Goal: Task Accomplishment & Management: Manage account settings

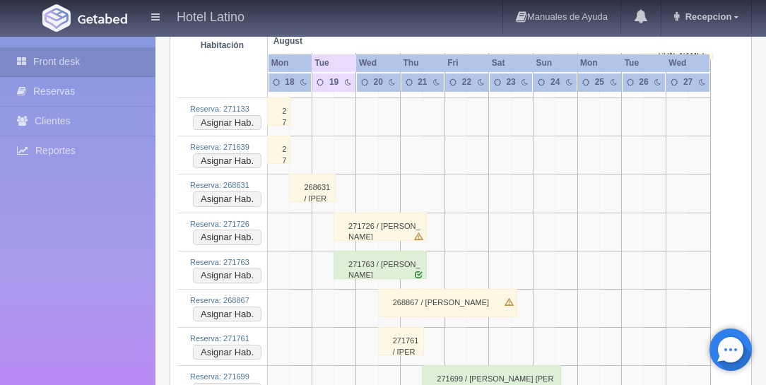
scroll to position [2410, 0]
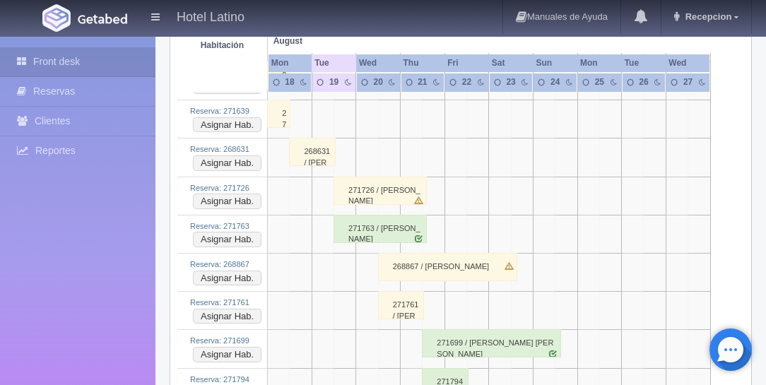
click at [360, 215] on div "271763 / [PERSON_NAME]" at bounding box center [380, 229] width 93 height 28
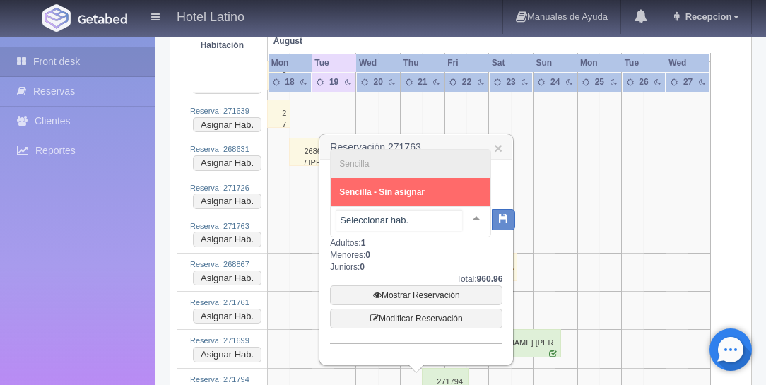
click at [428, 218] on input "text" at bounding box center [399, 220] width 126 height 21
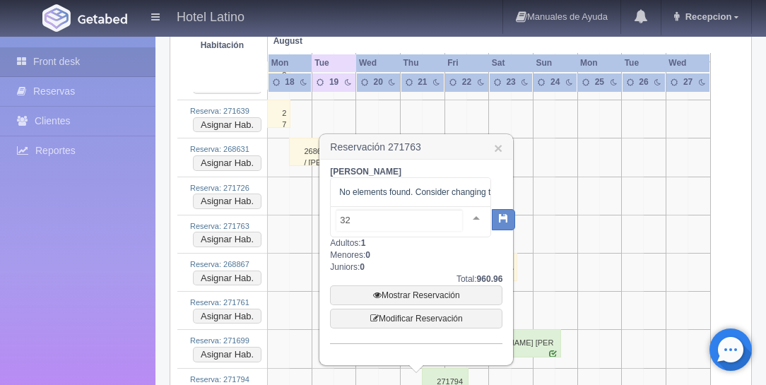
type input "322"
click at [499, 219] on icon "button" at bounding box center [503, 217] width 9 height 9
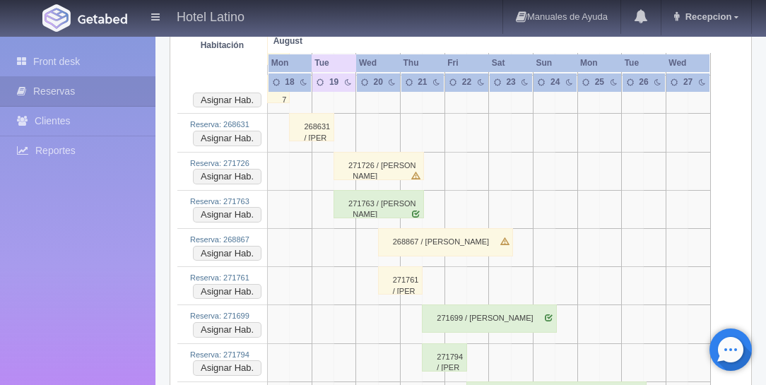
scroll to position [2329, 0]
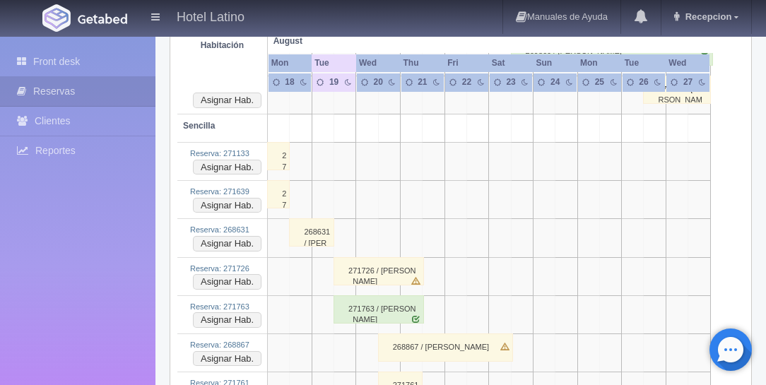
click at [348, 295] on div "271763 / [PERSON_NAME]" at bounding box center [379, 309] width 90 height 28
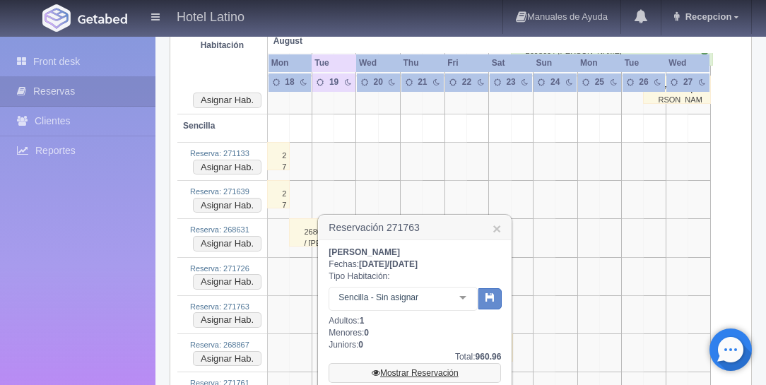
click at [418, 372] on link "Mostrar Reservación" at bounding box center [415, 373] width 172 height 20
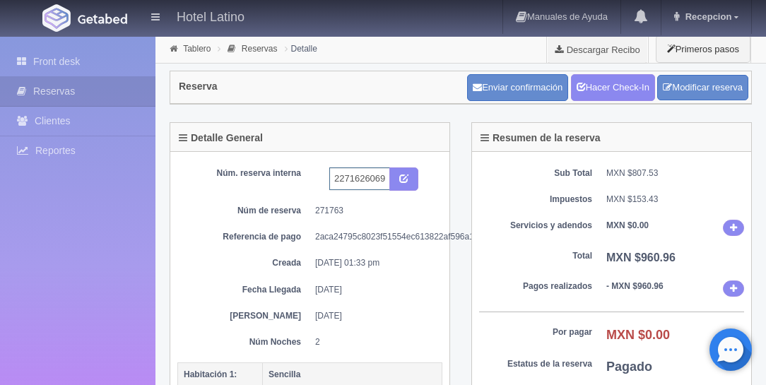
click at [387, 178] on input "2271626069 EXPEDIA" at bounding box center [359, 178] width 61 height 23
click at [388, 177] on input "2271626069 EXPEDIA" at bounding box center [359, 178] width 61 height 23
click at [385, 178] on input "2271626069 EXPEDIA" at bounding box center [359, 178] width 61 height 23
type input "2271626069 EXPEDIA 322"
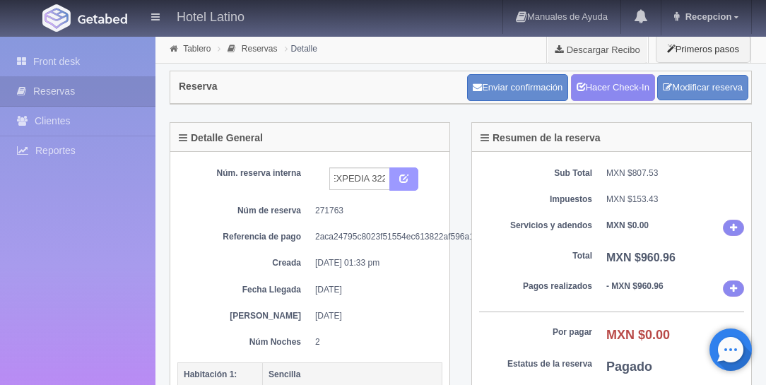
click at [404, 173] on icon "submit" at bounding box center [403, 177] width 9 height 9
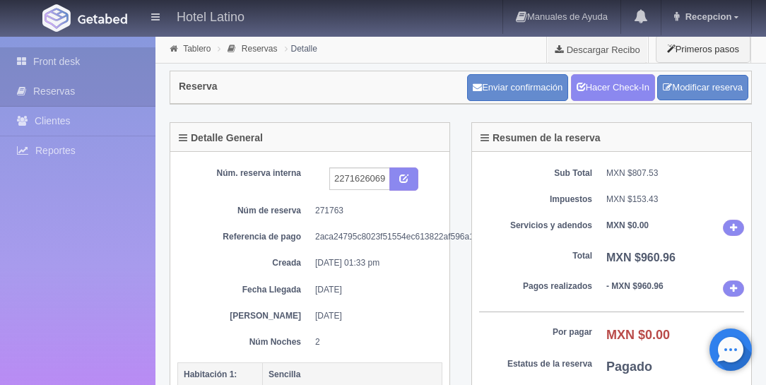
click at [60, 61] on link "Front desk" at bounding box center [77, 61] width 155 height 29
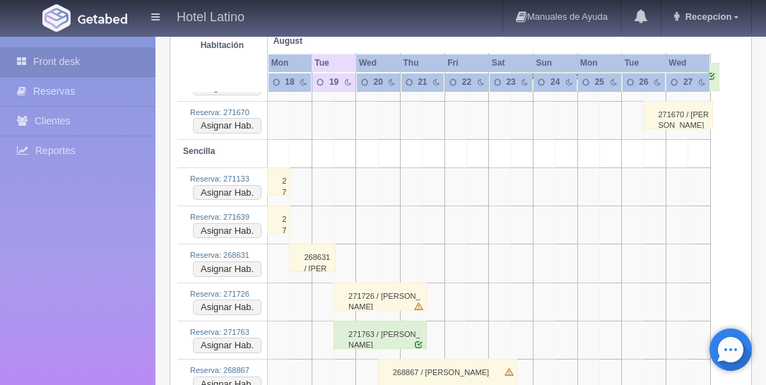
scroll to position [2342, 0]
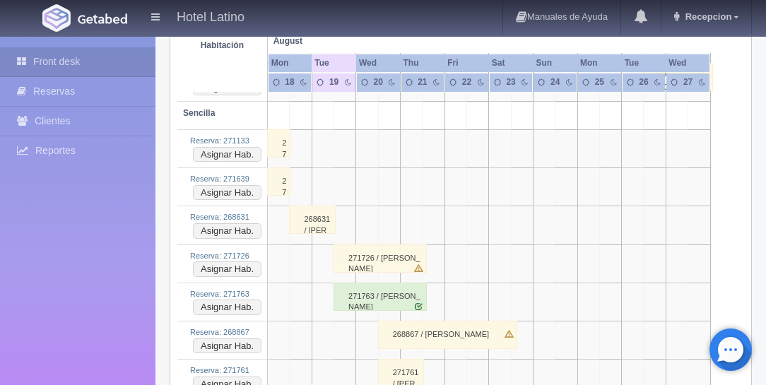
click at [363, 245] on div "271726 / carlos leon" at bounding box center [380, 259] width 93 height 28
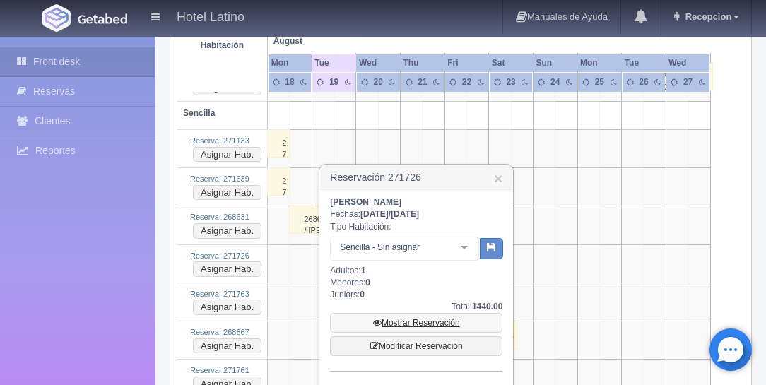
click at [411, 319] on link "Mostrar Reservación" at bounding box center [416, 323] width 172 height 20
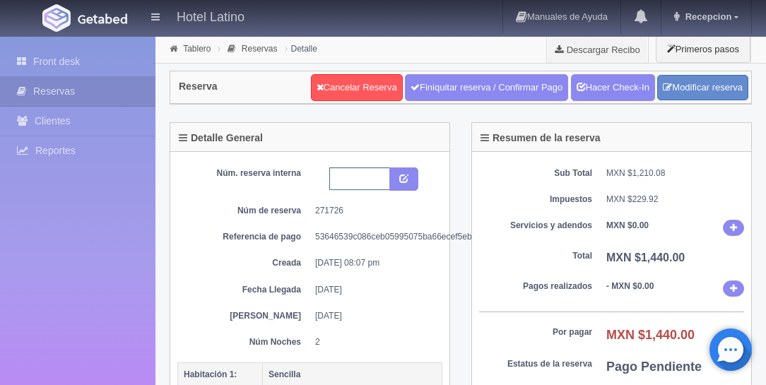
click at [375, 180] on input "text" at bounding box center [359, 178] width 61 height 23
type input "227"
click at [411, 167] on button "submit" at bounding box center [403, 179] width 29 height 24
click at [408, 180] on icon "submit" at bounding box center [403, 177] width 9 height 9
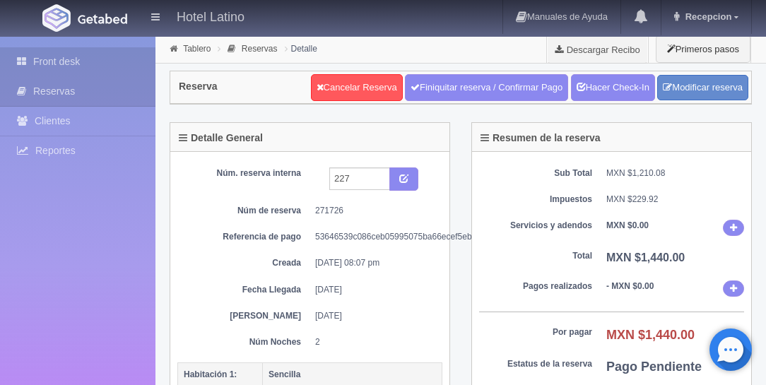
click at [58, 57] on link "Front desk" at bounding box center [77, 61] width 155 height 29
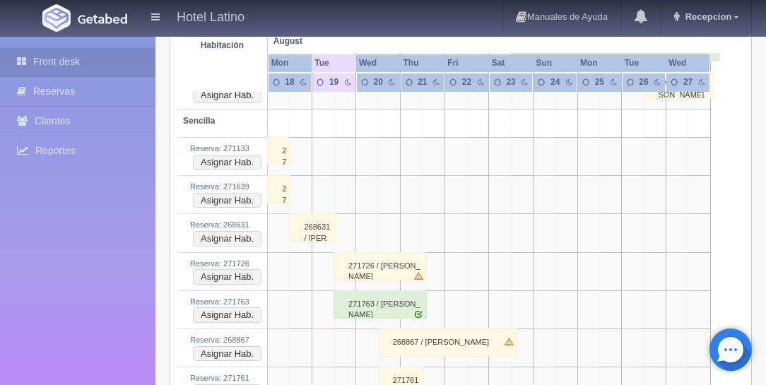
scroll to position [2342, 0]
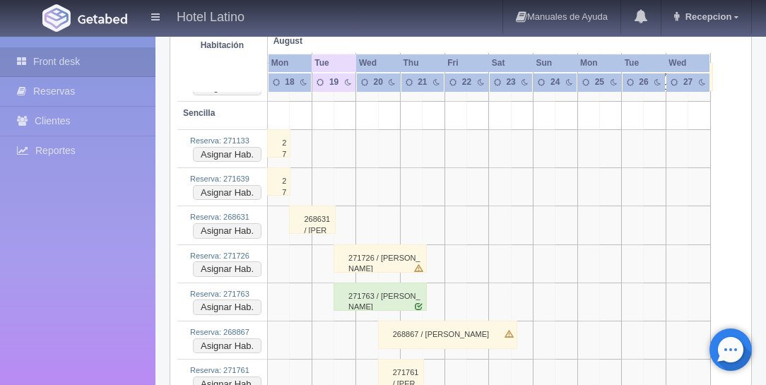
click at [367, 245] on div "271726 / [PERSON_NAME]" at bounding box center [380, 259] width 93 height 28
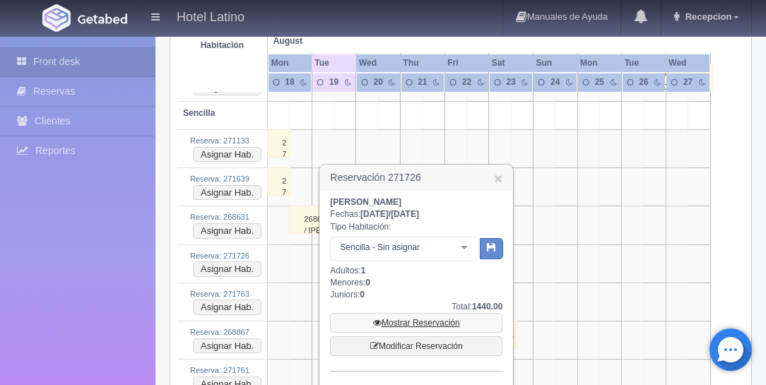
click at [422, 319] on link "Mostrar Reservación" at bounding box center [416, 323] width 172 height 20
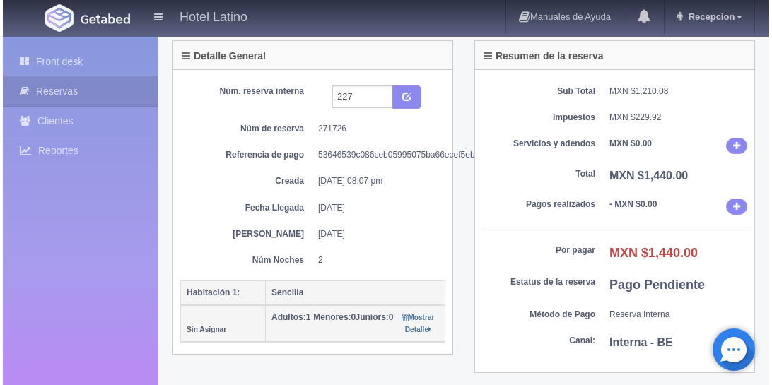
scroll to position [201, 0]
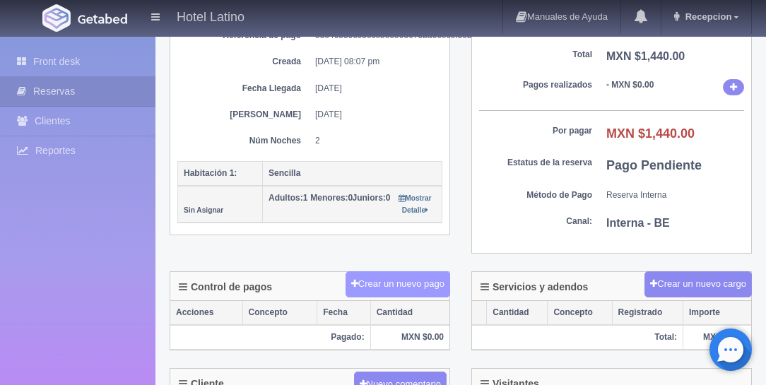
click at [413, 276] on button "Crear un nuevo pago" at bounding box center [398, 284] width 105 height 26
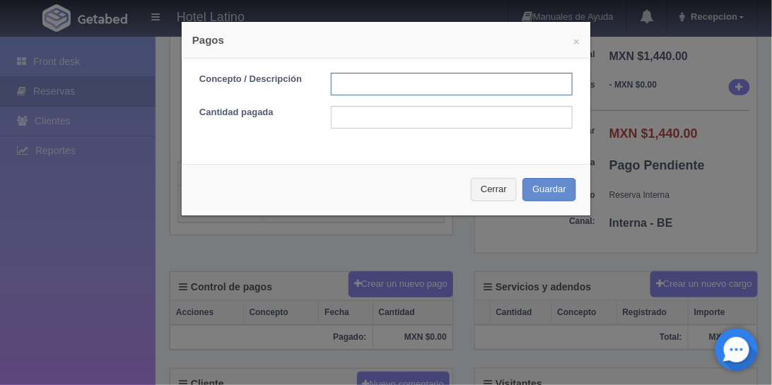
click at [416, 88] on input "text" at bounding box center [452, 84] width 242 height 23
type input "227"
click at [400, 115] on input "text" at bounding box center [452, 117] width 242 height 23
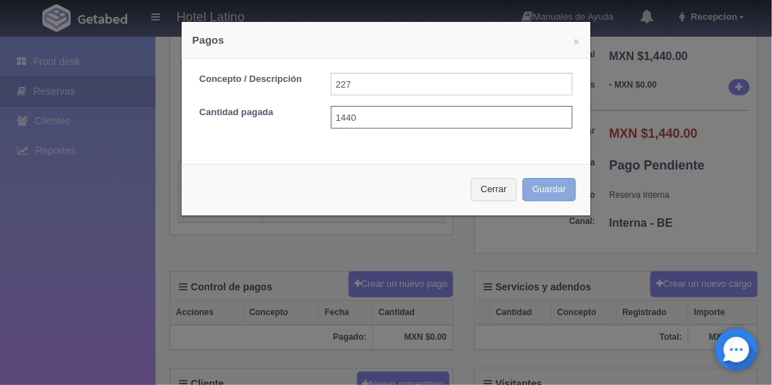
type input "1440"
click at [544, 187] on button "Guardar" at bounding box center [549, 189] width 54 height 23
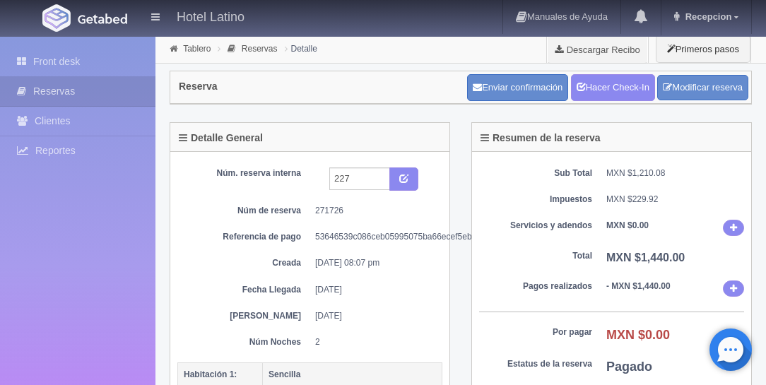
scroll to position [201, 0]
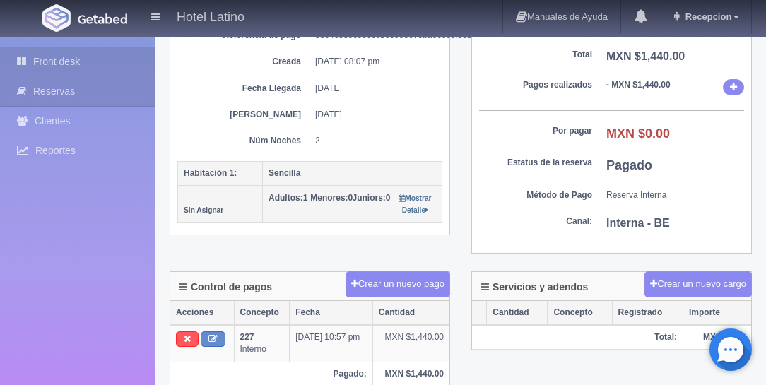
click at [62, 61] on link "Front desk" at bounding box center [77, 61] width 155 height 29
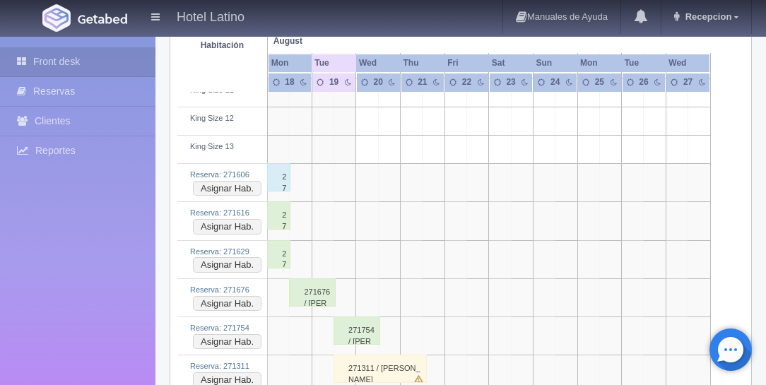
scroll to position [1857, 0]
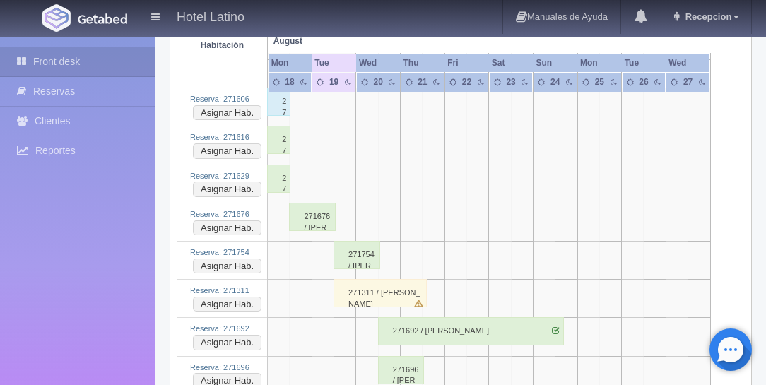
click at [370, 279] on div "271311 / [PERSON_NAME]" at bounding box center [380, 293] width 93 height 28
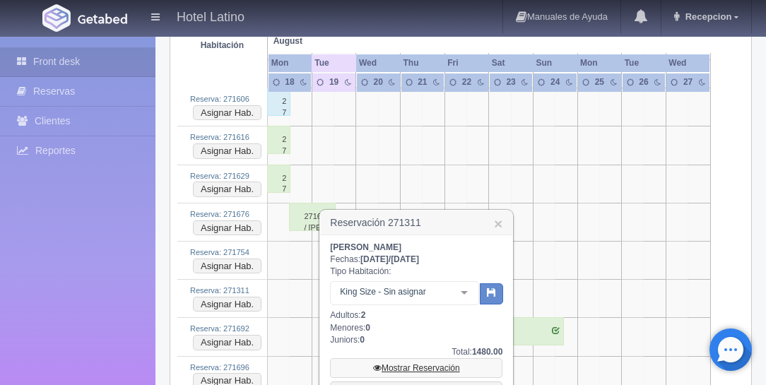
click at [425, 365] on link "Mostrar Reservación" at bounding box center [416, 368] width 172 height 20
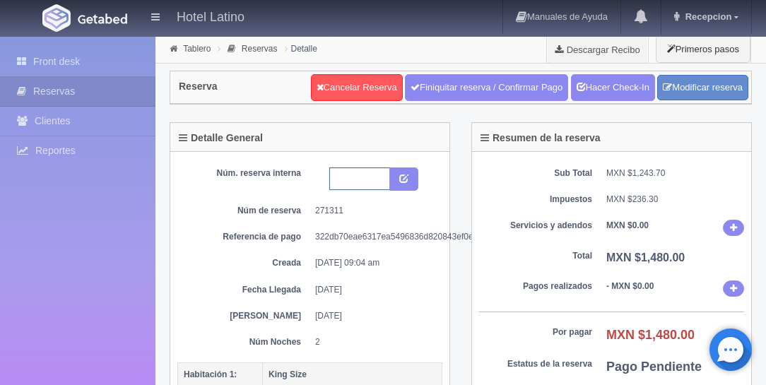
click at [367, 173] on input "text" at bounding box center [359, 178] width 61 height 23
type input "228"
click at [406, 179] on icon "submit" at bounding box center [403, 177] width 9 height 9
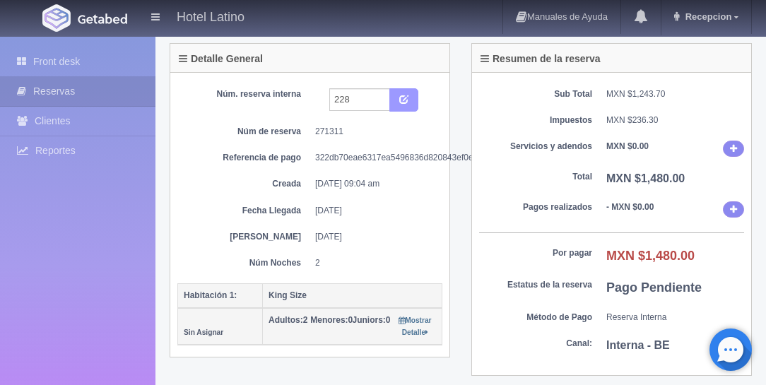
scroll to position [81, 0]
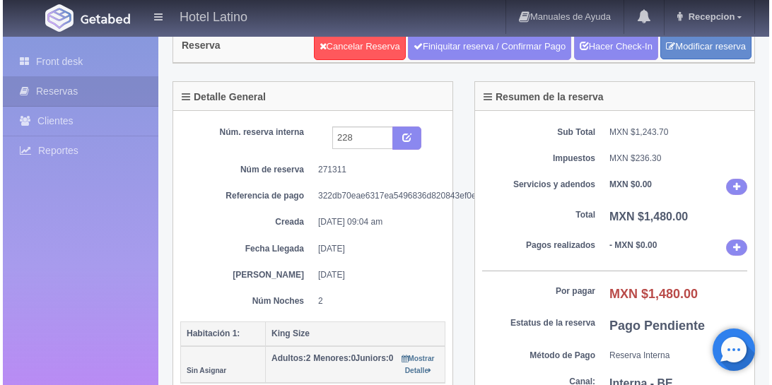
scroll to position [121, 0]
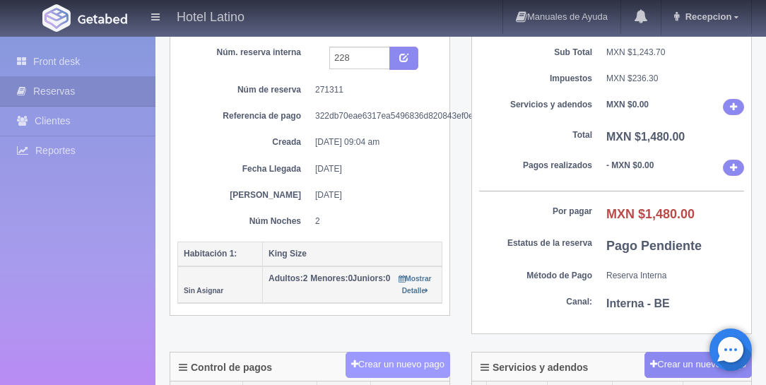
click at [419, 363] on button "Crear un nuevo pago" at bounding box center [398, 365] width 105 height 26
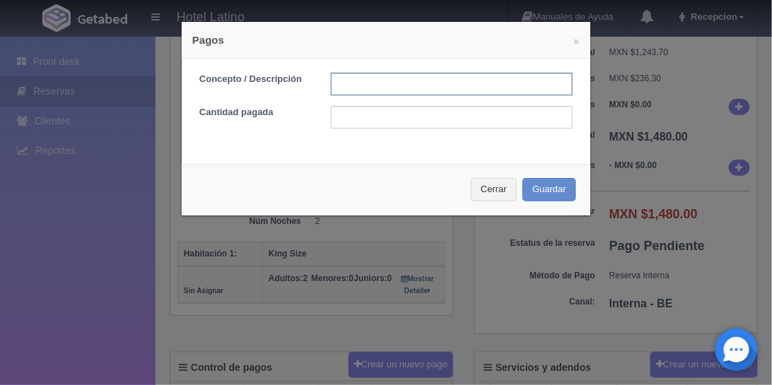
click at [351, 79] on input "text" at bounding box center [452, 84] width 242 height 23
type input "228"
click at [358, 112] on input "text" at bounding box center [452, 117] width 242 height 23
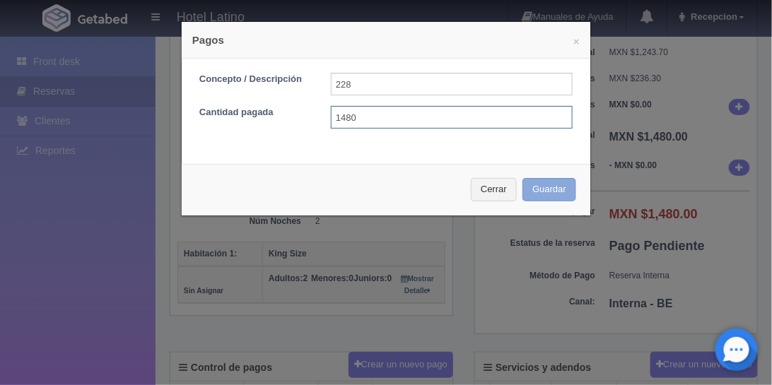
type input "1480"
click at [542, 184] on button "Guardar" at bounding box center [549, 189] width 54 height 23
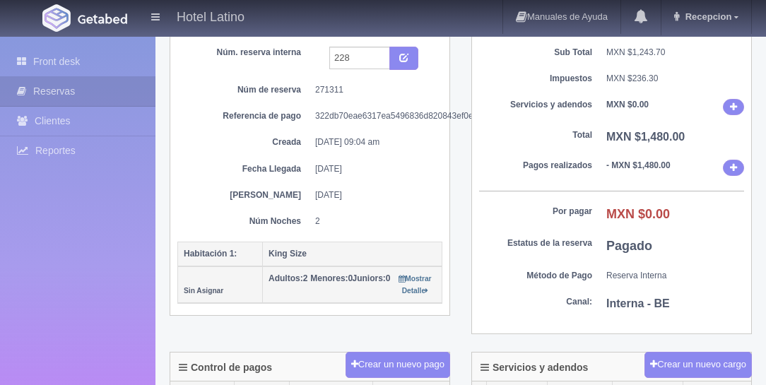
scroll to position [121, 0]
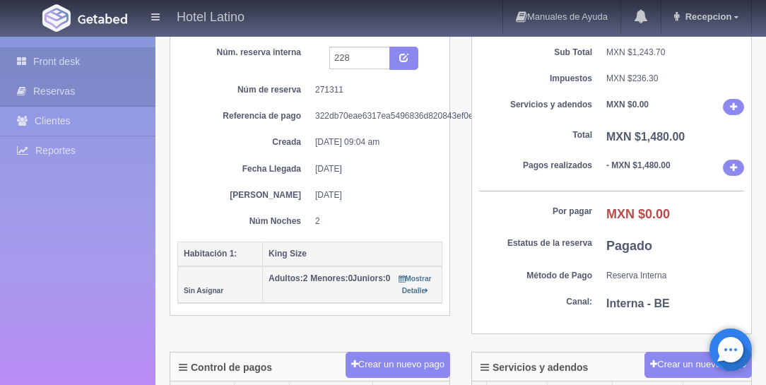
click at [58, 60] on link "Front desk" at bounding box center [77, 61] width 155 height 29
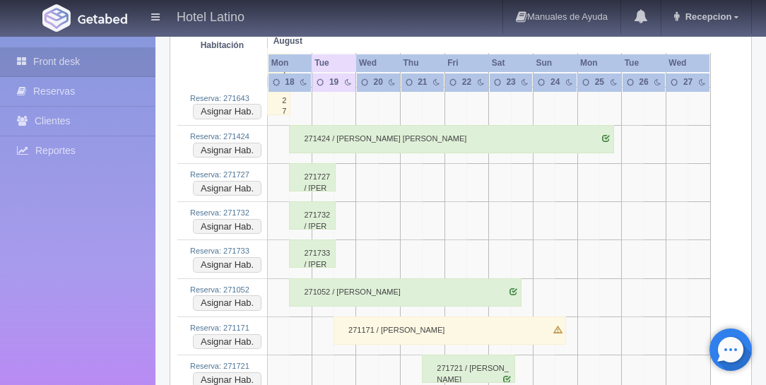
scroll to position [1009, 0]
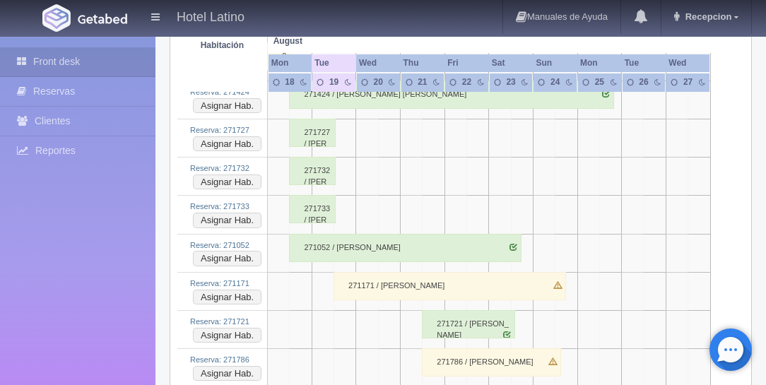
click at [392, 274] on div "271171 / [PERSON_NAME]" at bounding box center [450, 286] width 233 height 28
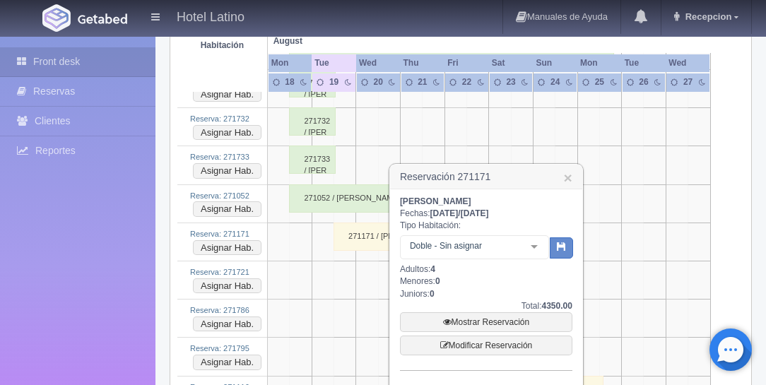
scroll to position [1131, 0]
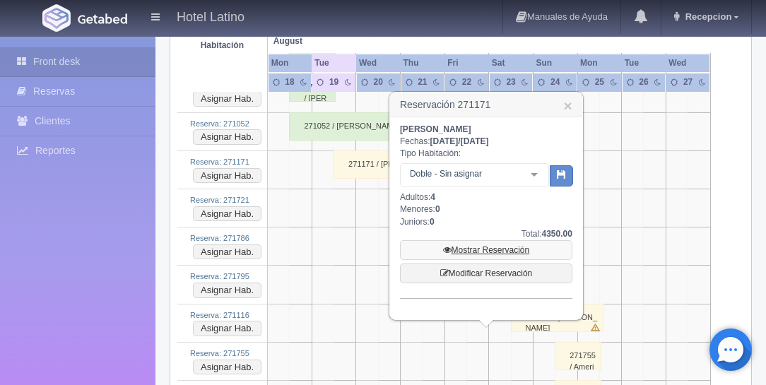
click at [473, 249] on link "Mostrar Reservación" at bounding box center [486, 250] width 172 height 20
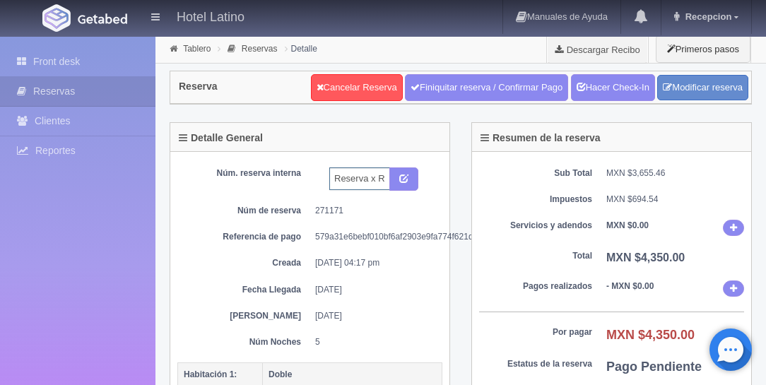
click at [378, 178] on input "Reserva x Redes" at bounding box center [359, 178] width 61 height 23
type input "Reserva x Redes 325"
click at [401, 175] on icon "submit" at bounding box center [403, 177] width 9 height 9
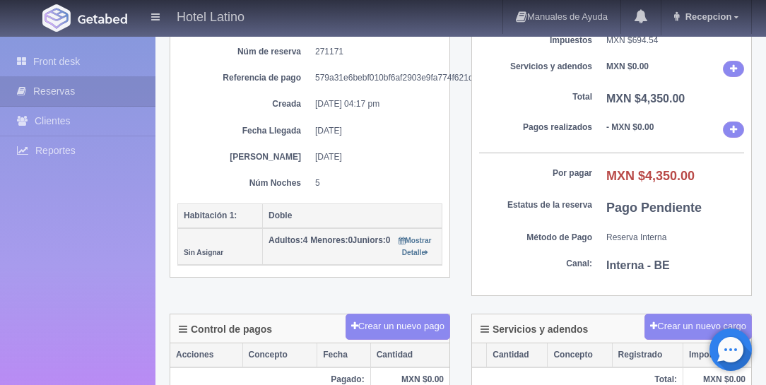
scroll to position [161, 0]
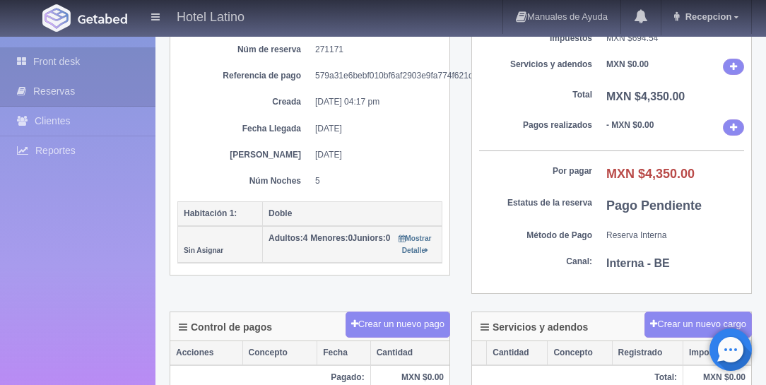
click at [64, 61] on link "Front desk" at bounding box center [77, 61] width 155 height 29
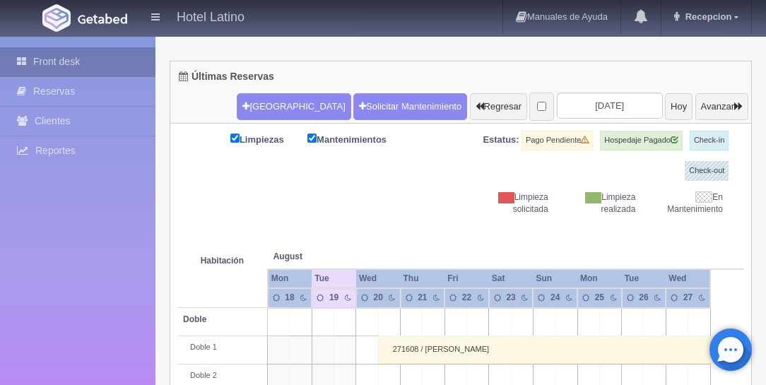
scroll to position [121, 0]
